Goal: Find specific page/section: Find specific page/section

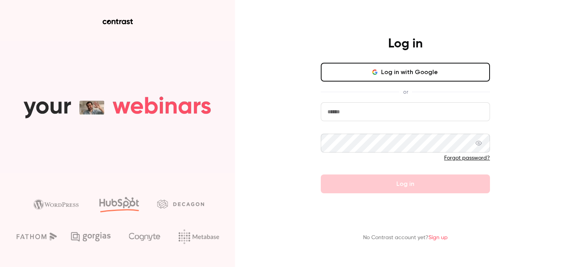
click at [377, 73] on icon "button" at bounding box center [376, 73] width 2 height 2
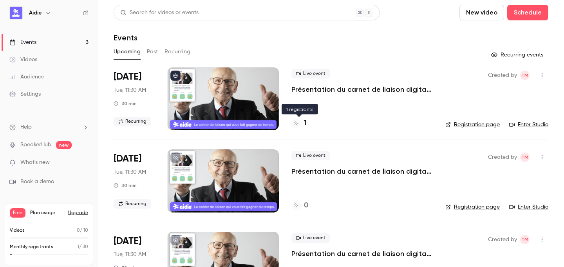
click at [303, 123] on div "1" at bounding box center [298, 123] width 15 height 11
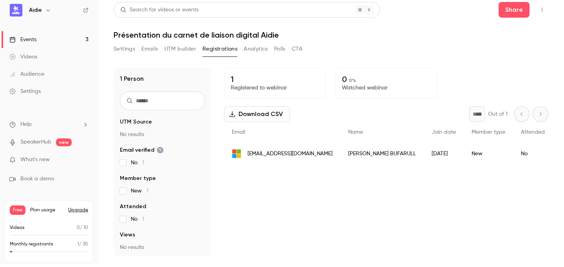
scroll to position [1, 0]
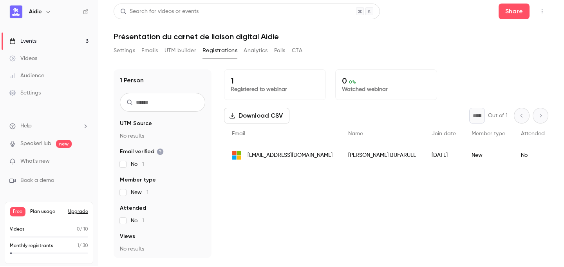
click at [264, 157] on span "[EMAIL_ADDRESS][DOMAIN_NAME]" at bounding box center [290, 155] width 85 height 8
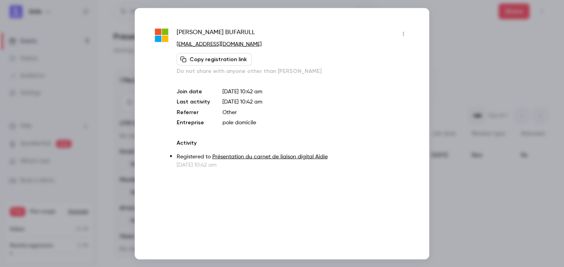
click at [444, 73] on div at bounding box center [282, 133] width 564 height 267
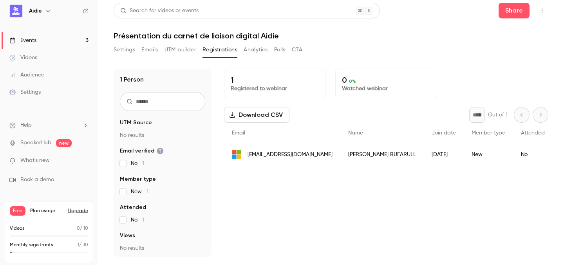
scroll to position [0, 0]
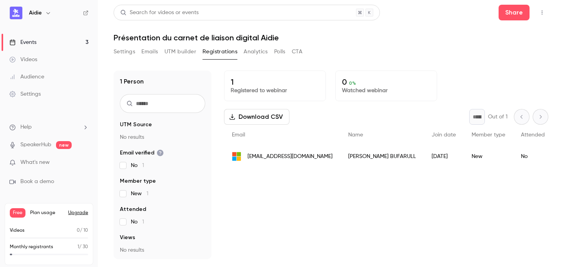
click at [150, 59] on div "Settings Emails UTM builder Registrations Analytics Polls CTA" at bounding box center [208, 53] width 189 height 16
click at [150, 53] on button "Emails" at bounding box center [149, 51] width 16 height 13
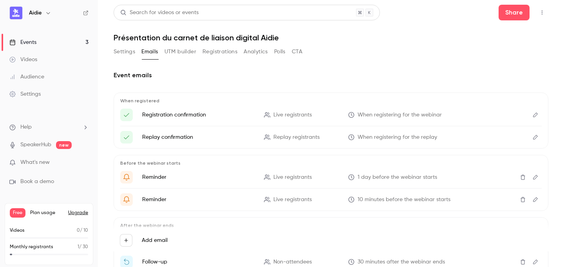
click at [41, 42] on link "Events 3" at bounding box center [49, 42] width 98 height 17
